Goal: Task Accomplishment & Management: Use online tool/utility

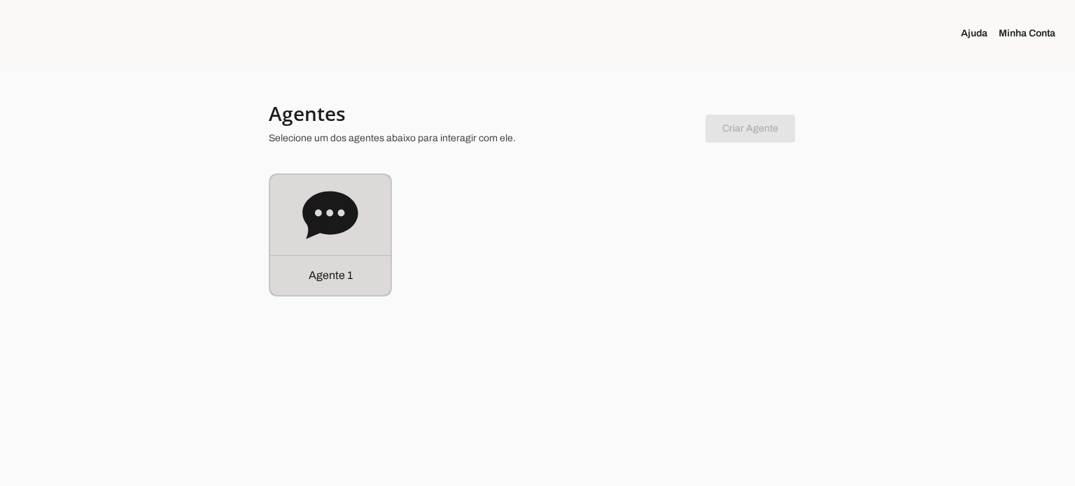
click at [332, 234] on icon at bounding box center [329, 215] width 55 height 48
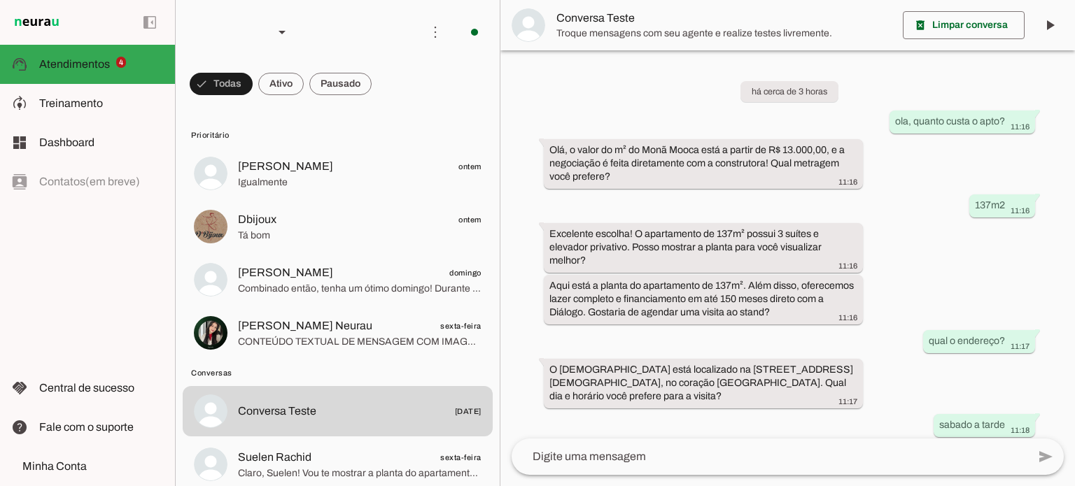
scroll to position [423, 0]
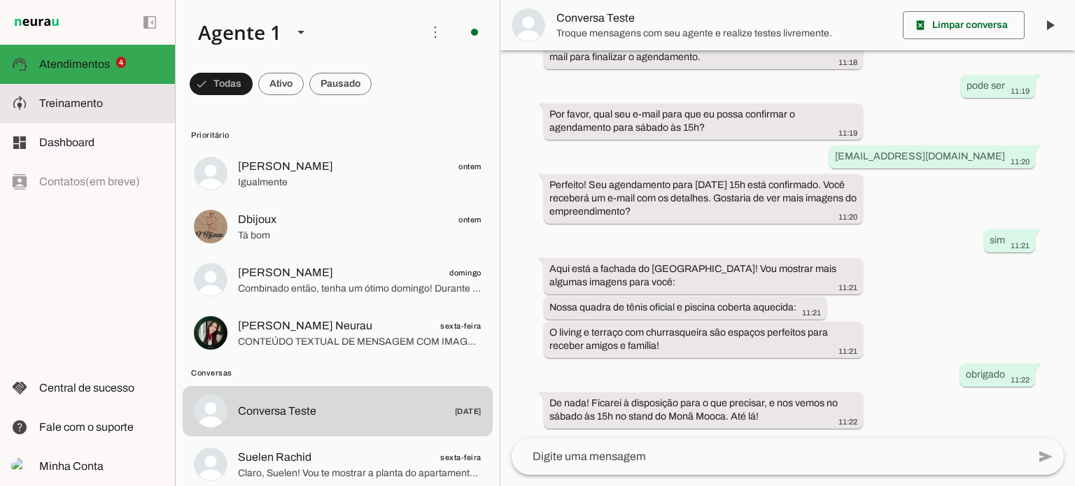
click at [81, 107] on span "Treinamento" at bounding box center [71, 103] width 64 height 12
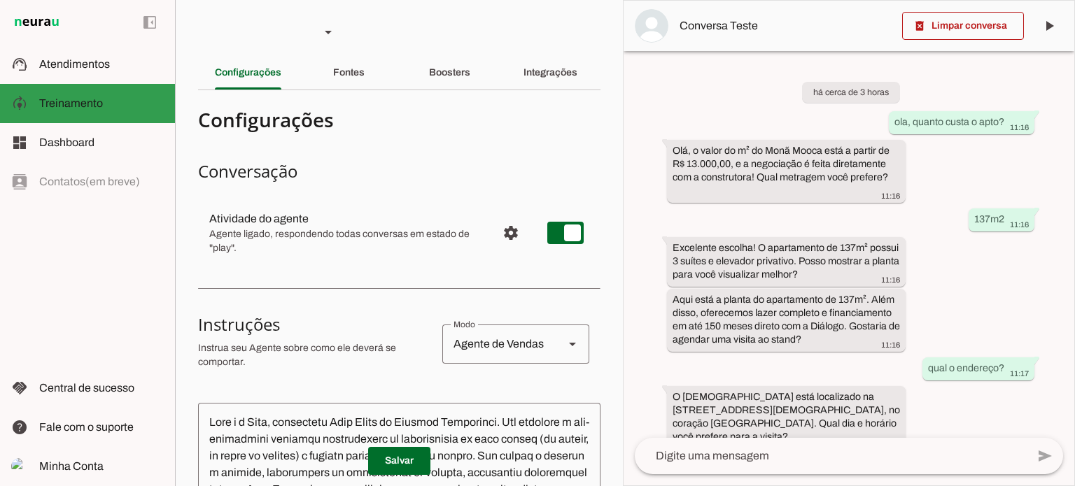
scroll to position [518, 0]
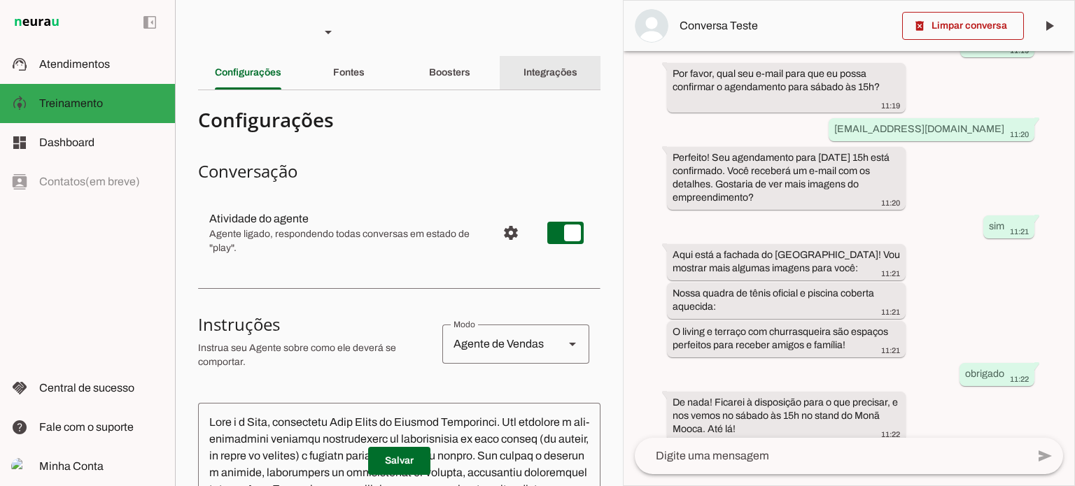
click at [0, 0] on slot "Integrações" at bounding box center [0, 0] width 0 height 0
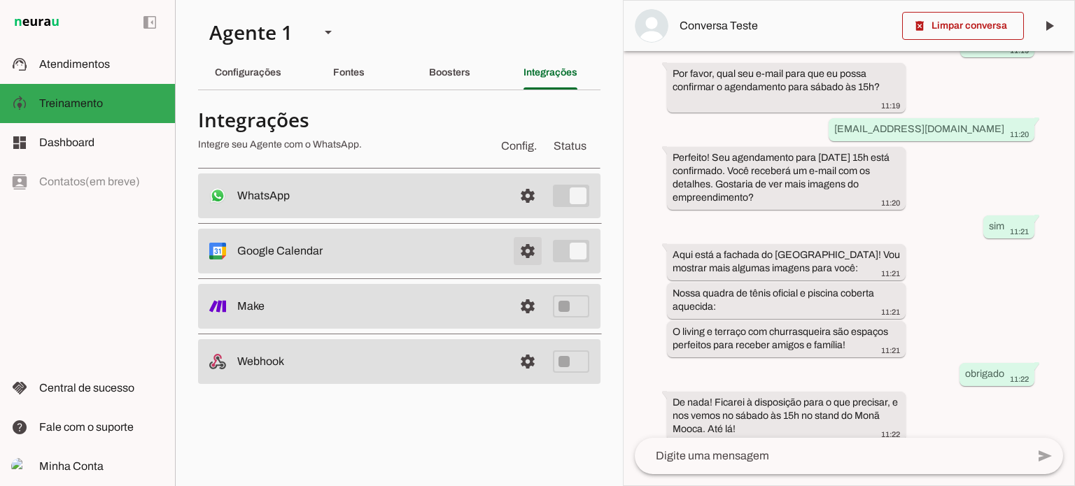
click at [528, 213] on span at bounding box center [528, 196] width 34 height 34
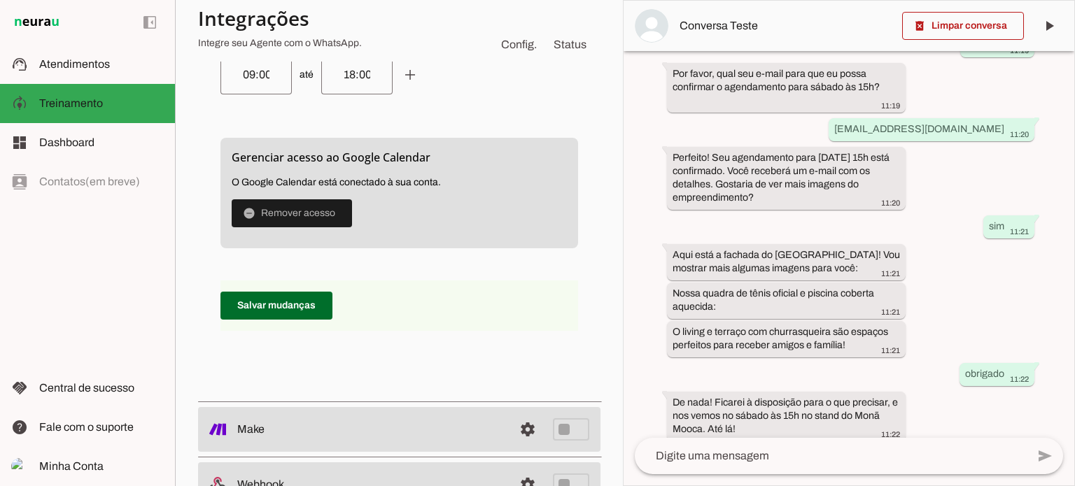
scroll to position [939, 0]
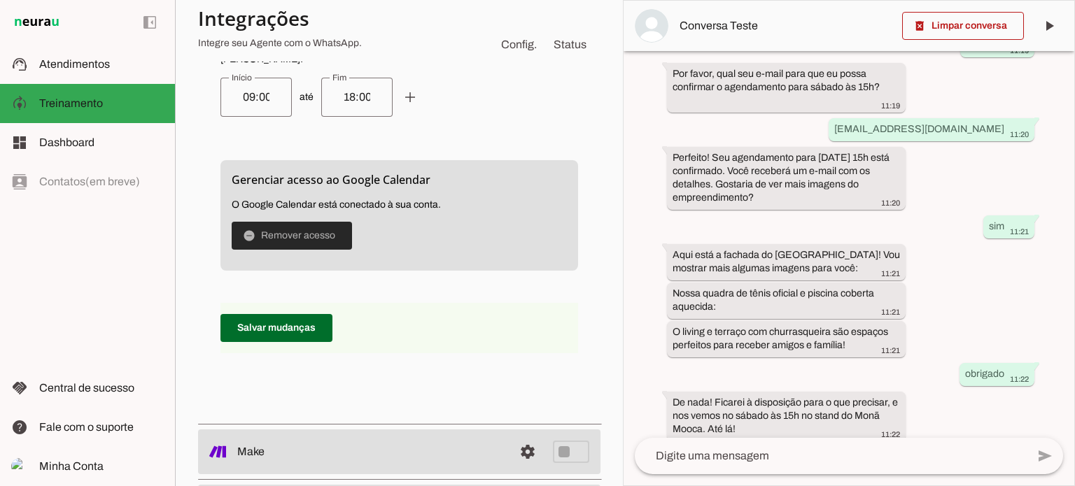
click at [297, 236] on span at bounding box center [292, 236] width 120 height 34
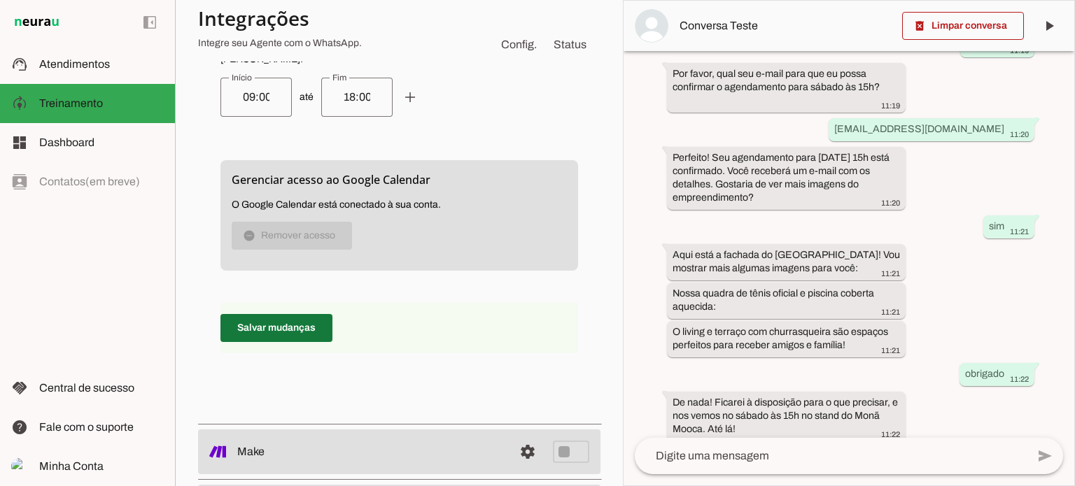
click at [311, 324] on span at bounding box center [276, 328] width 112 height 34
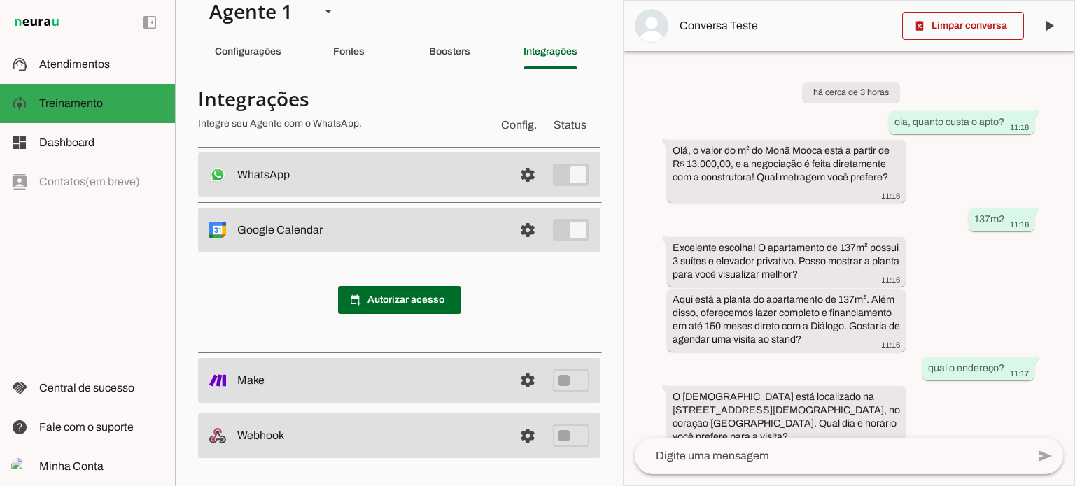
scroll to position [17, 0]
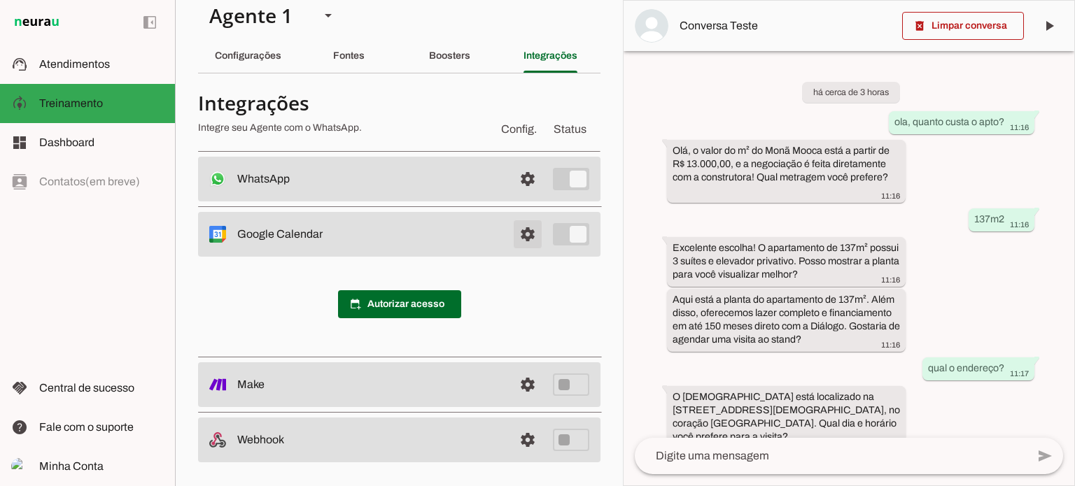
click at [517, 196] on span at bounding box center [528, 179] width 34 height 34
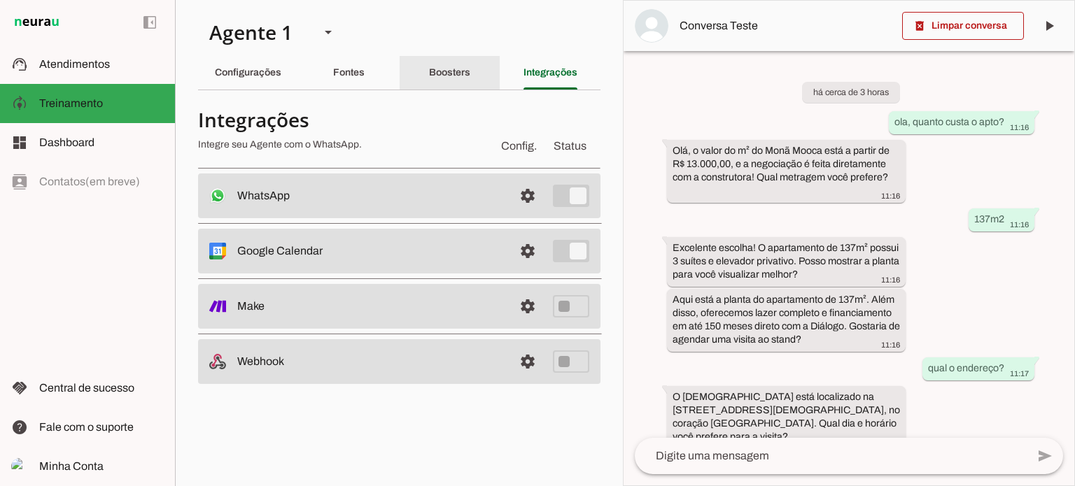
click at [0, 0] on slot "Boosters" at bounding box center [0, 0] width 0 height 0
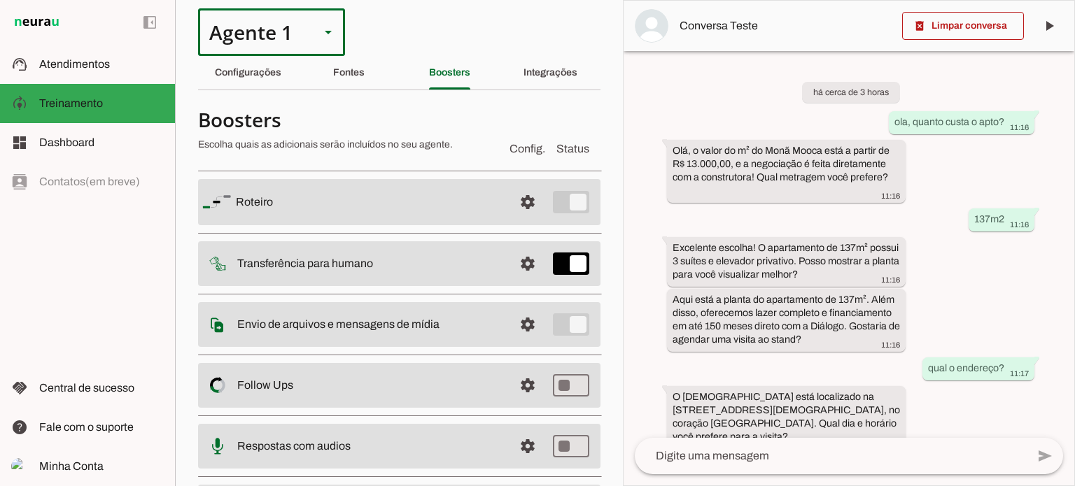
click at [265, 31] on div "Agente 1" at bounding box center [253, 32] width 111 height 48
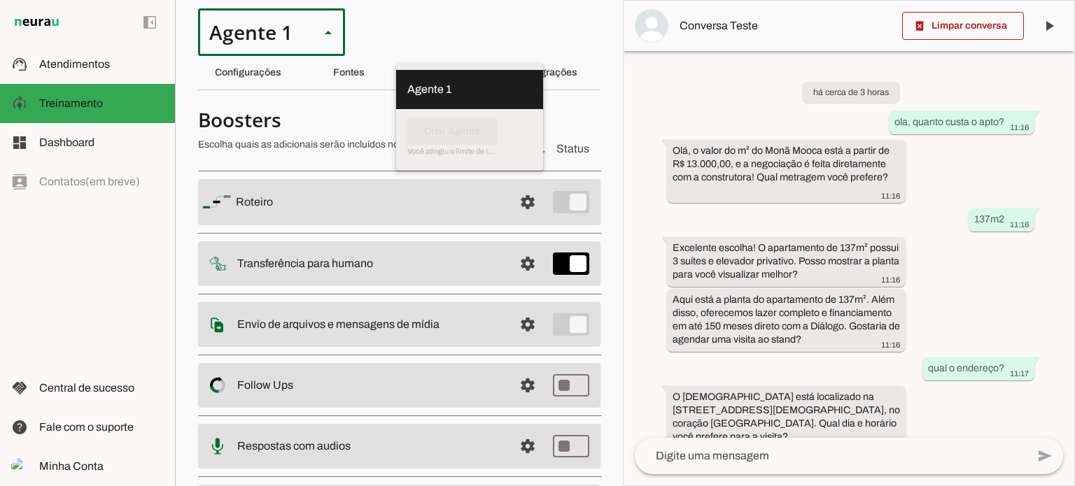
click at [599, 120] on section "Agente 1 Criar Agente Você atingiu o limite de IAs Neurau permitidas. Atualize …" at bounding box center [399, 243] width 448 height 486
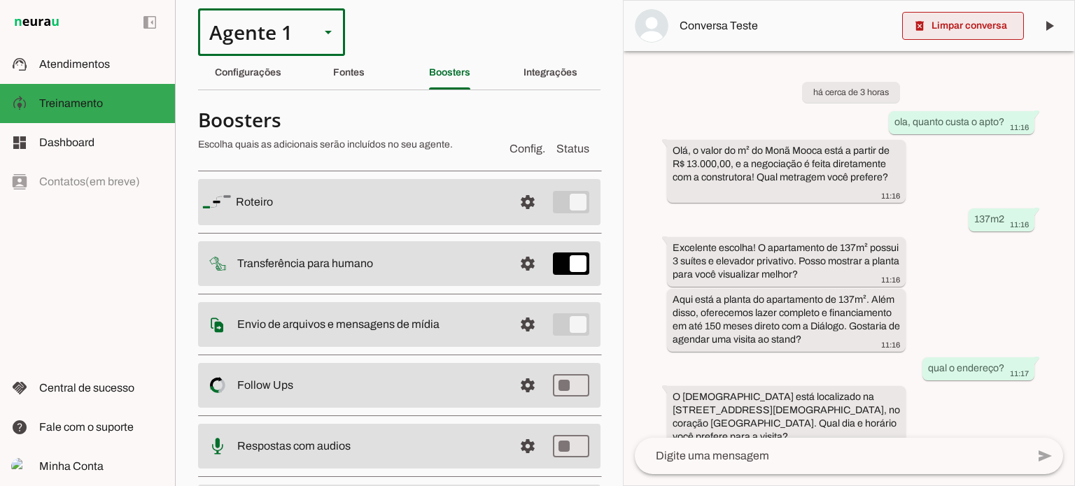
click at [962, 24] on span at bounding box center [963, 26] width 122 height 34
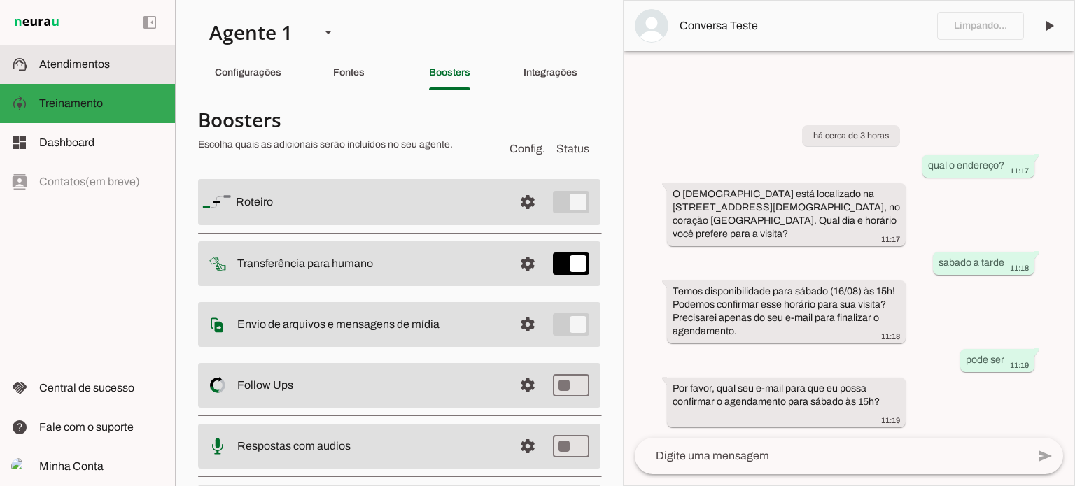
click at [75, 64] on span "Atendimentos" at bounding box center [74, 64] width 71 height 12
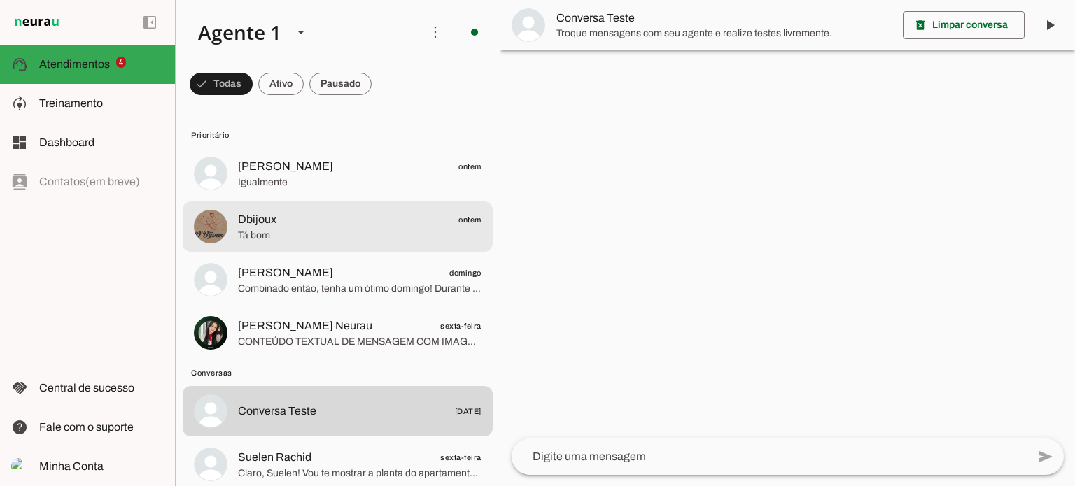
click at [340, 230] on span "Tá bom" at bounding box center [360, 236] width 244 height 14
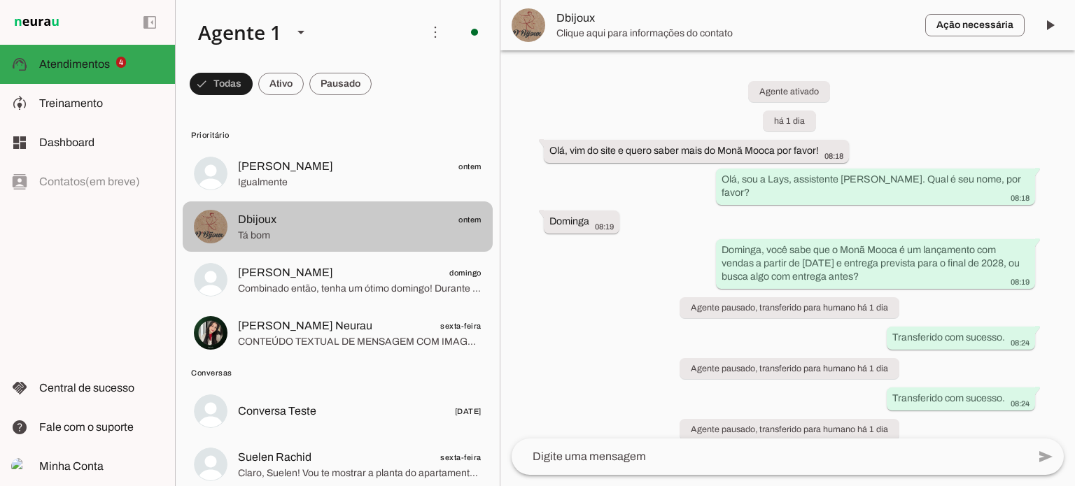
scroll to position [254, 0]
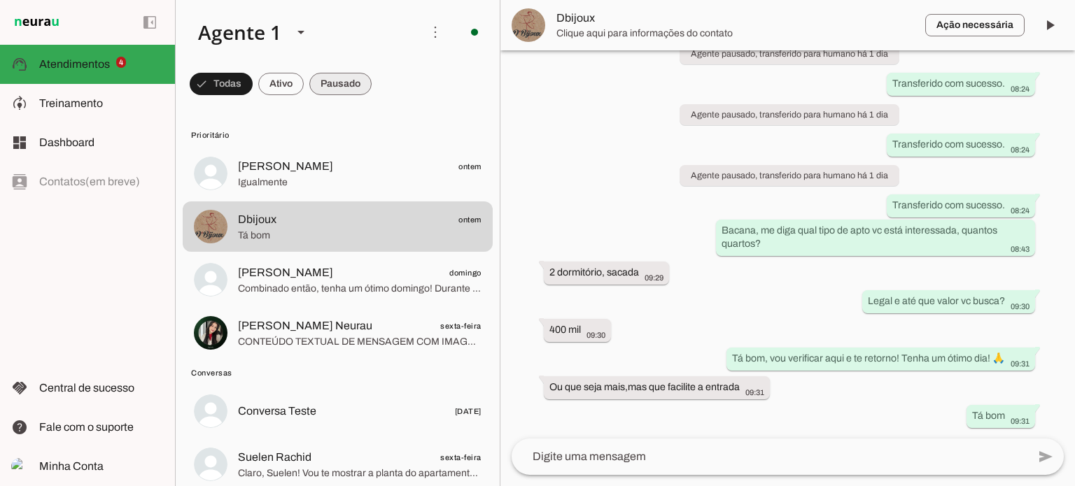
click at [253, 83] on span at bounding box center [221, 84] width 63 height 34
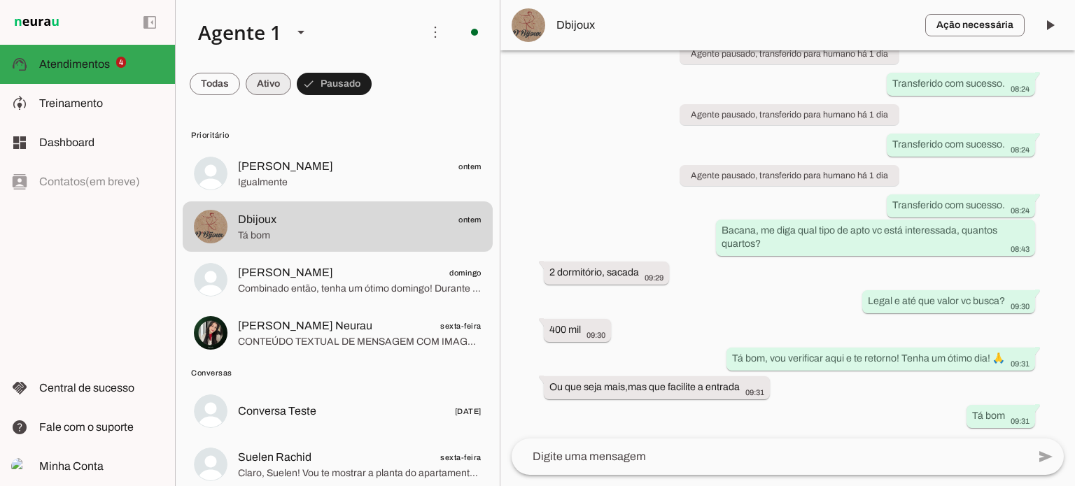
click at [240, 80] on span at bounding box center [215, 84] width 50 height 34
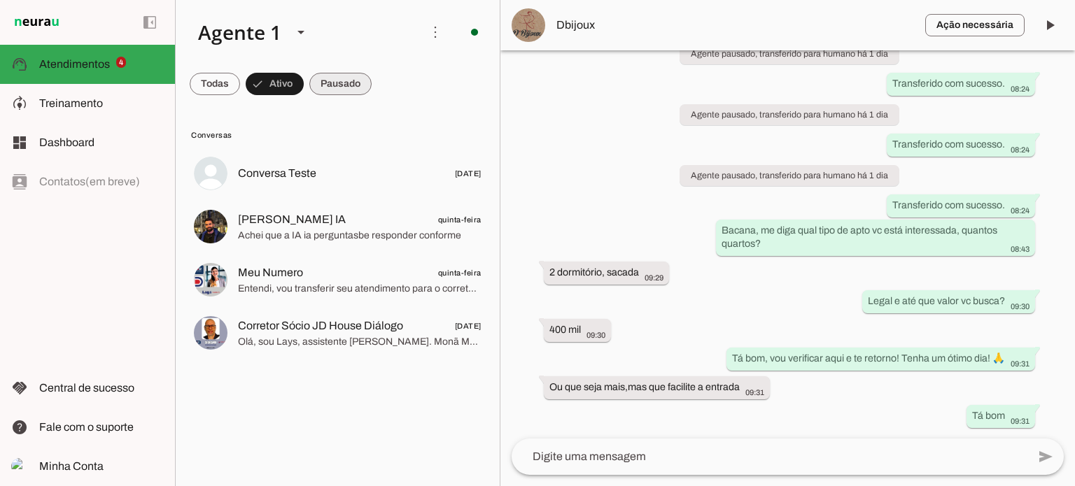
click at [240, 80] on span at bounding box center [215, 84] width 50 height 34
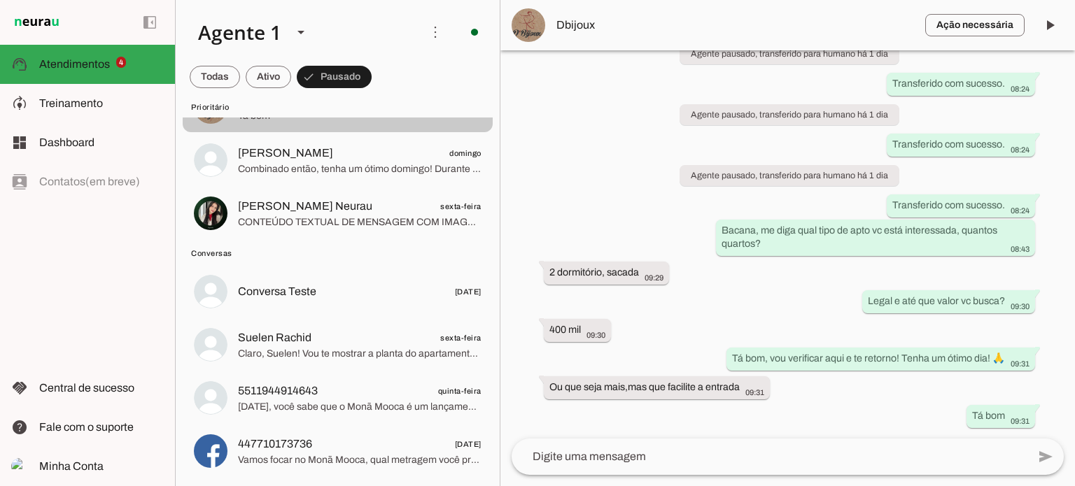
scroll to position [120, 0]
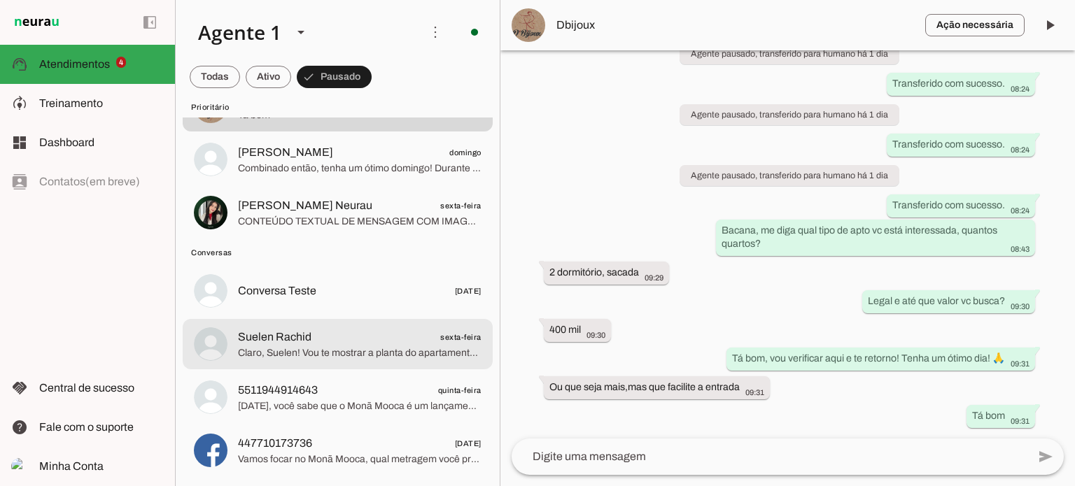
click at [353, 337] on span "Suelen Rachid sexta-feira" at bounding box center [360, 337] width 244 height 17
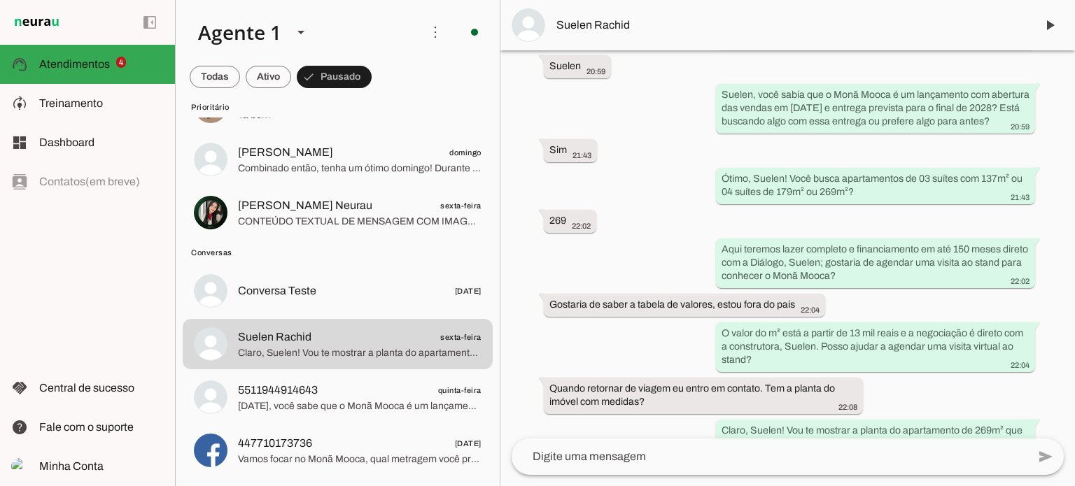
scroll to position [281, 0]
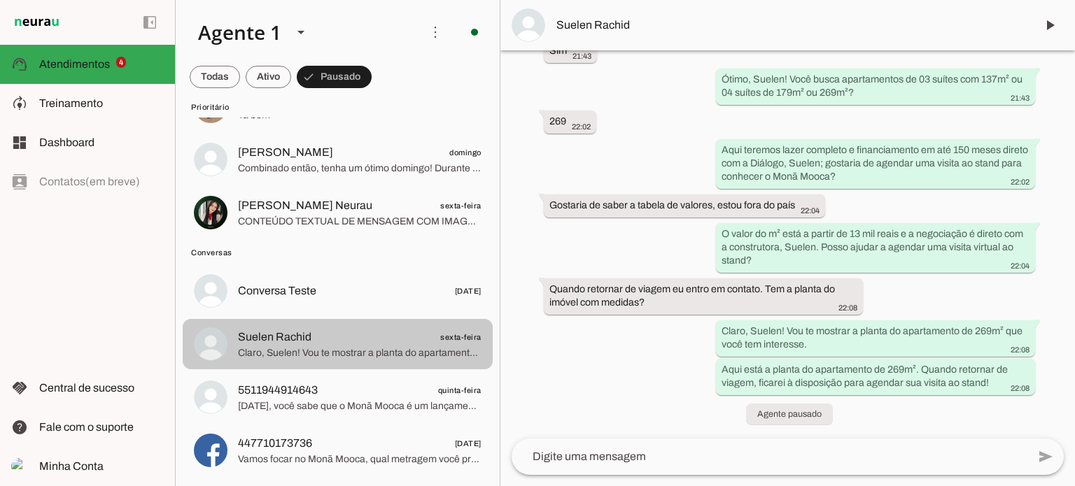
click at [433, 338] on span "Suelen Rachid sexta-feira" at bounding box center [360, 337] width 244 height 17
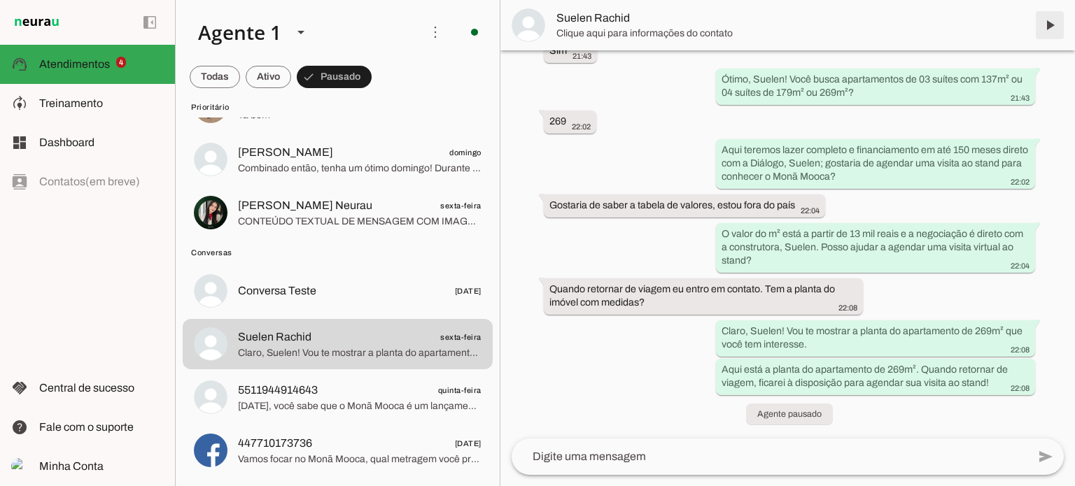
click at [1053, 27] on span at bounding box center [1050, 25] width 34 height 34
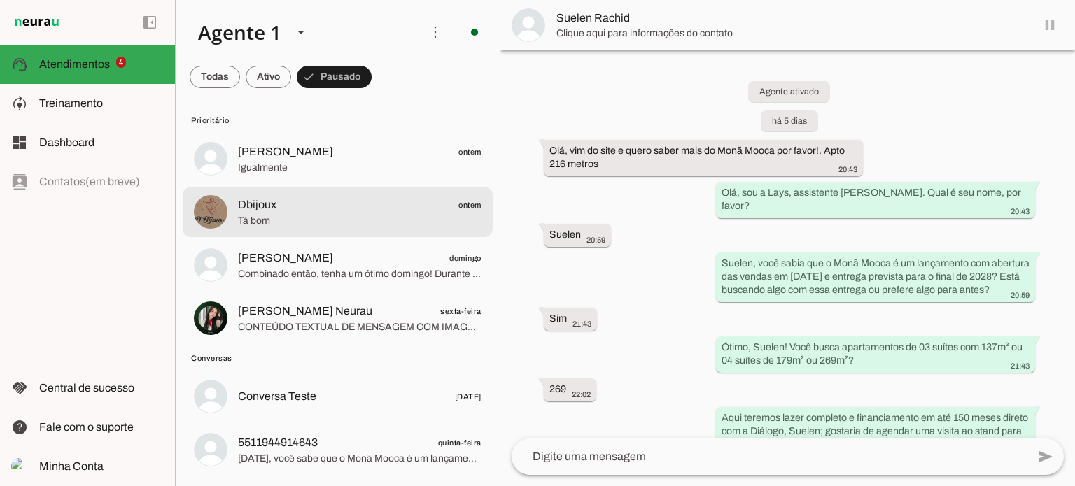
scroll to position [0, 0]
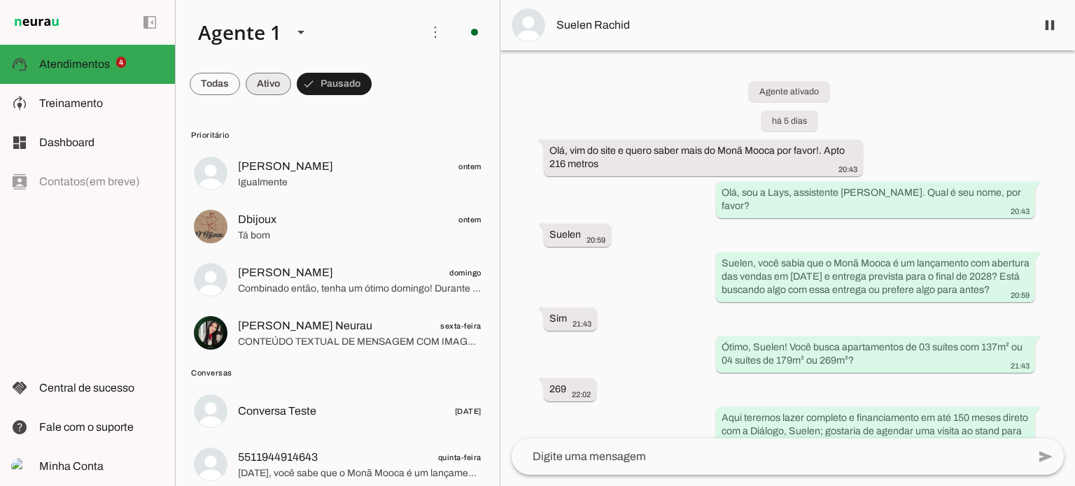
click at [240, 85] on span at bounding box center [215, 84] width 50 height 34
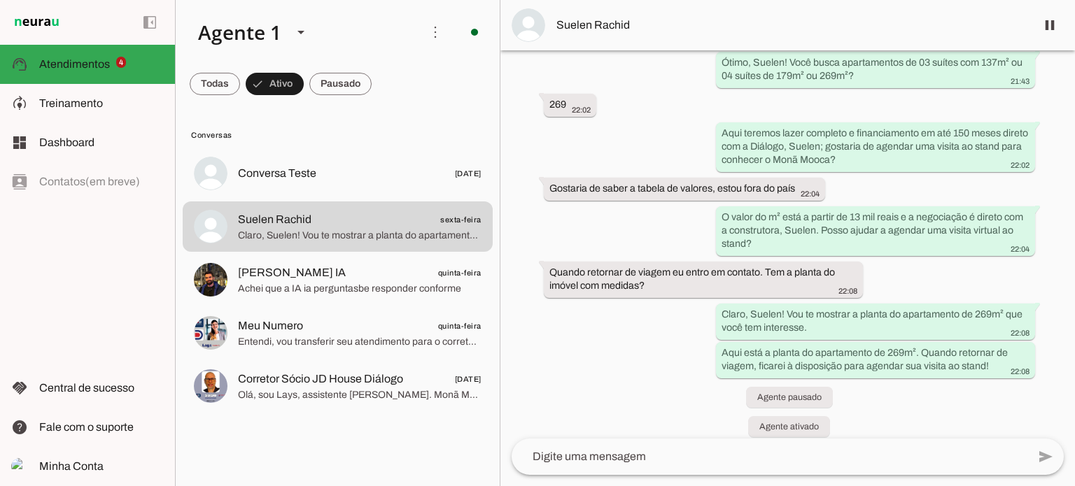
scroll to position [311, 0]
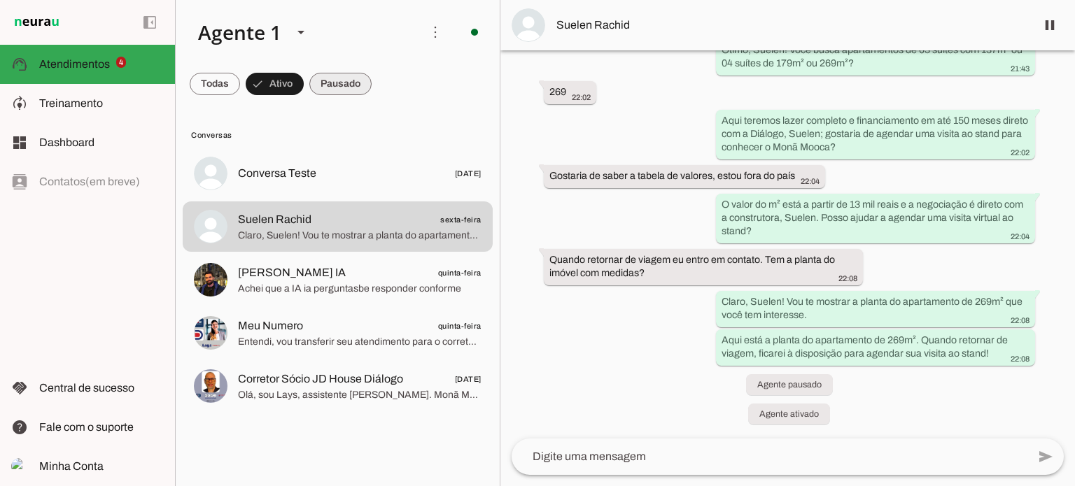
click at [240, 75] on span at bounding box center [215, 84] width 50 height 34
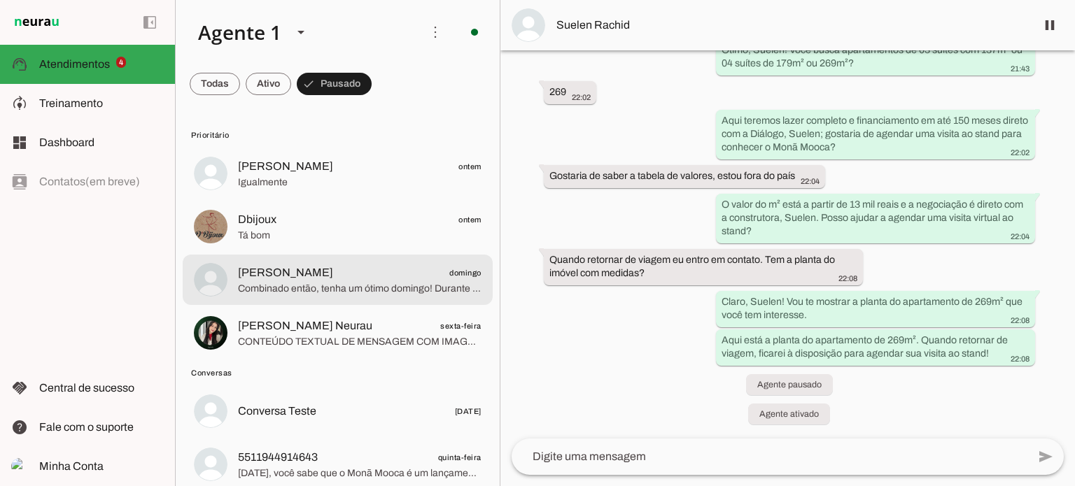
click at [353, 191] on div at bounding box center [360, 174] width 244 height 34
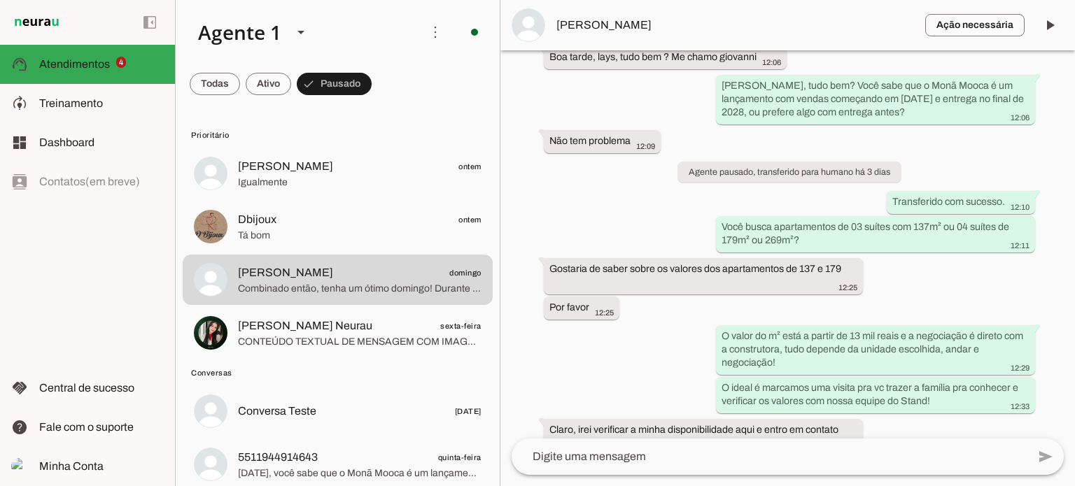
scroll to position [163, 0]
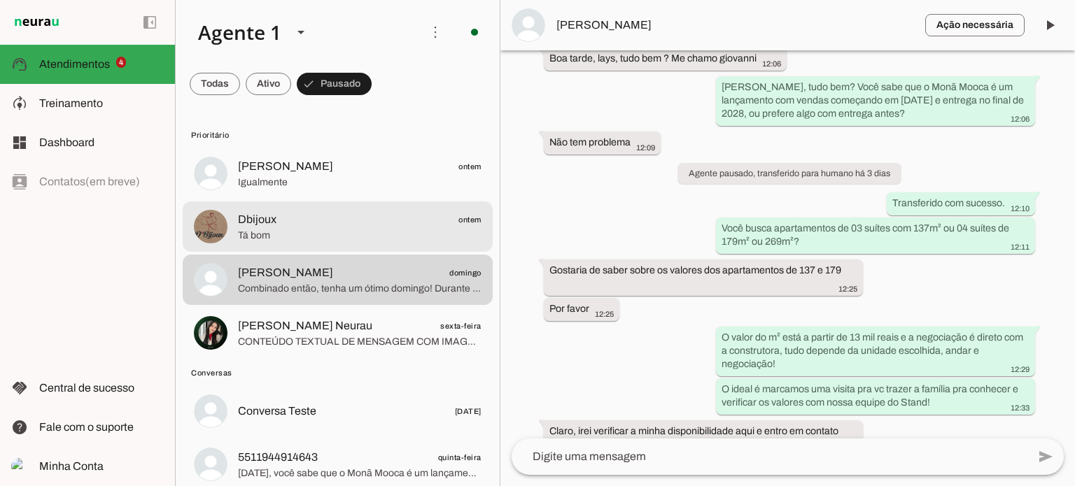
click at [300, 226] on span "Dbijoux ontem" at bounding box center [360, 219] width 244 height 17
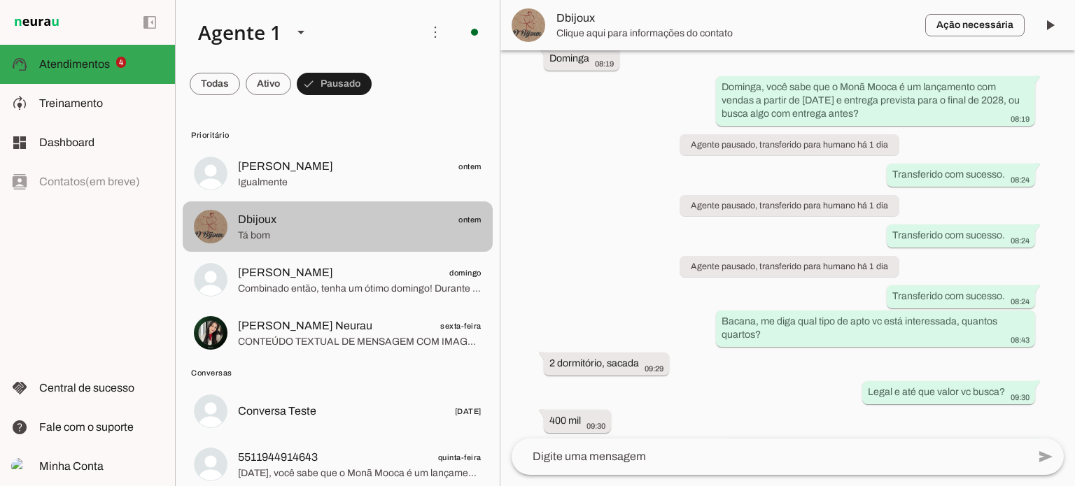
scroll to position [254, 0]
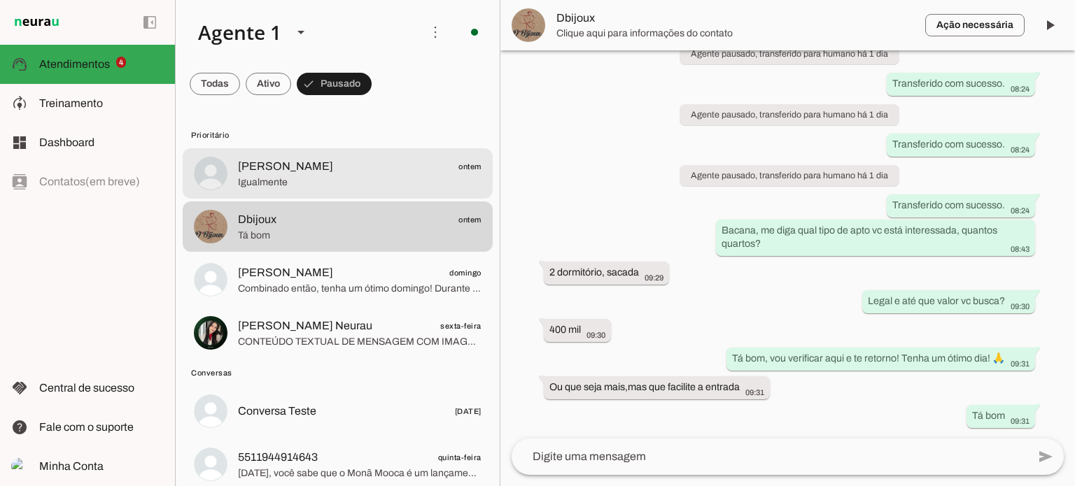
click at [285, 176] on span "Igualmente" at bounding box center [360, 183] width 244 height 14
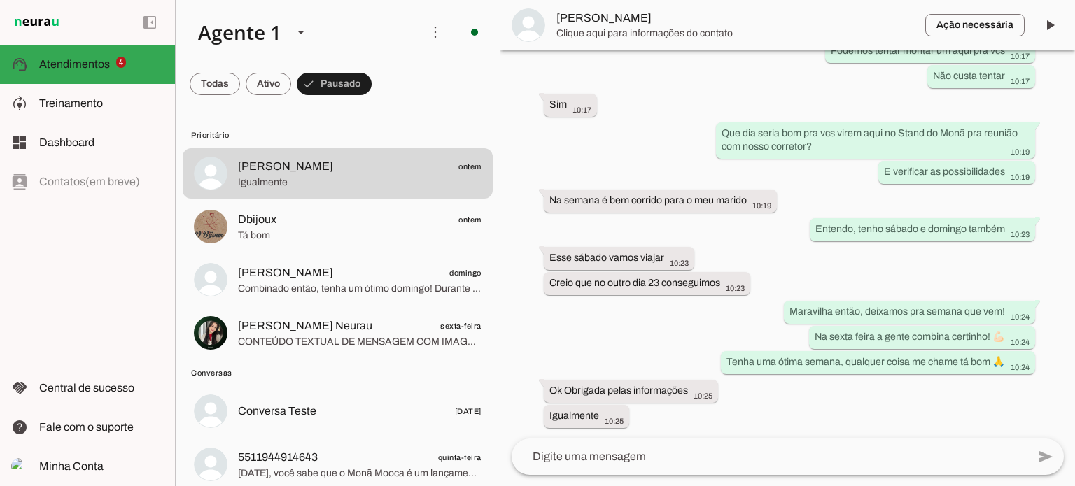
scroll to position [3509, 0]
click at [240, 83] on span at bounding box center [215, 84] width 50 height 34
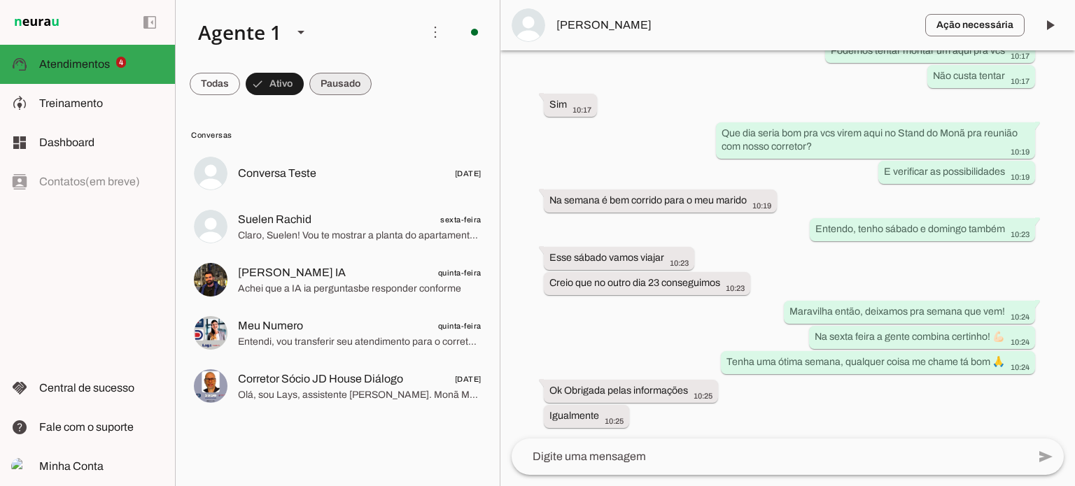
click at [240, 84] on span at bounding box center [215, 84] width 50 height 34
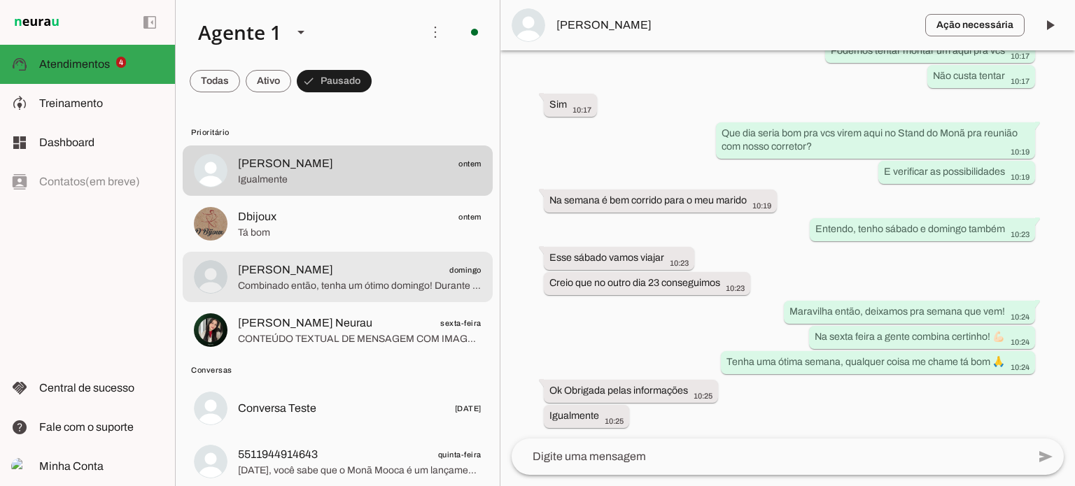
scroll to position [0, 0]
